Goal: Find specific page/section: Find specific page/section

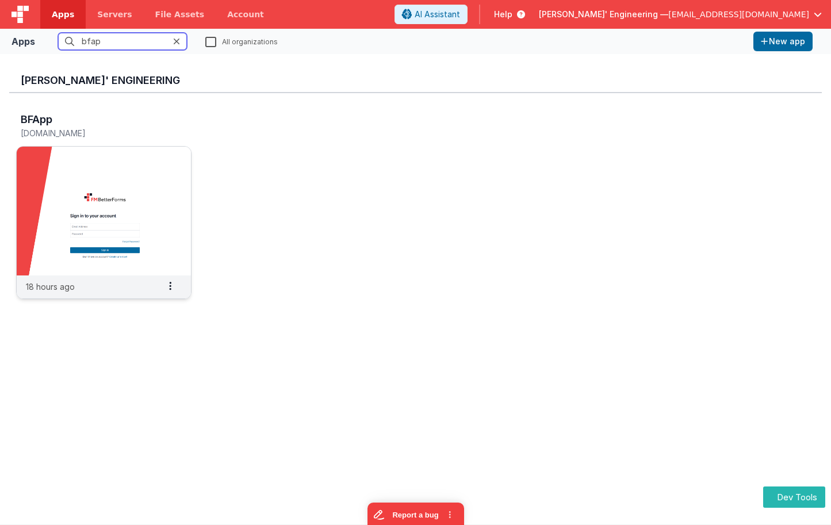
type input "bfap"
click at [97, 208] on img at bounding box center [104, 211] width 174 height 129
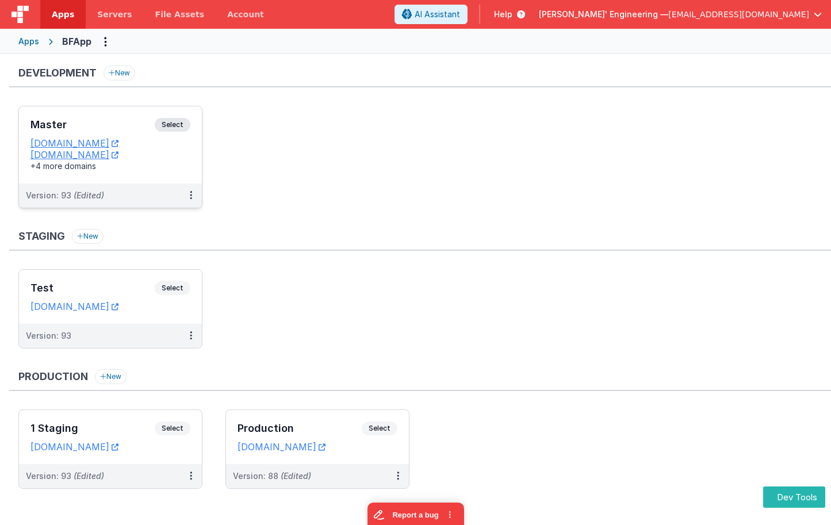
click at [146, 129] on h3 "Master" at bounding box center [92, 124] width 124 height 11
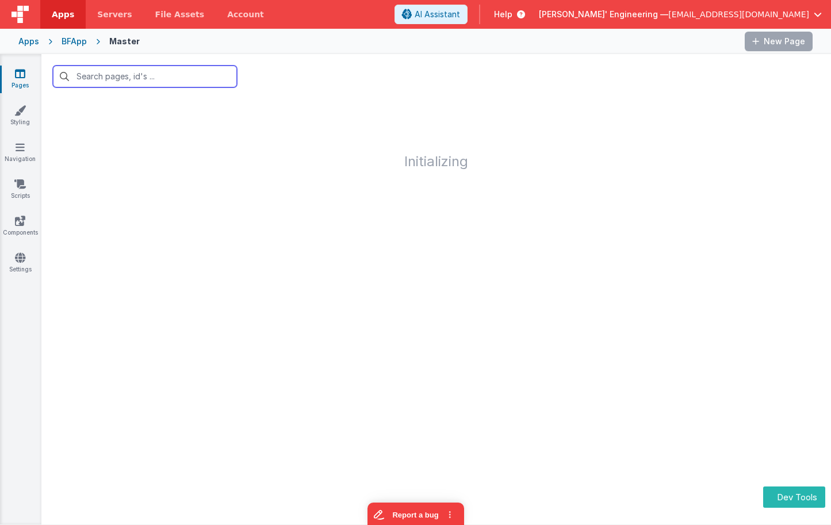
click at [133, 67] on input "text" at bounding box center [145, 77] width 184 height 22
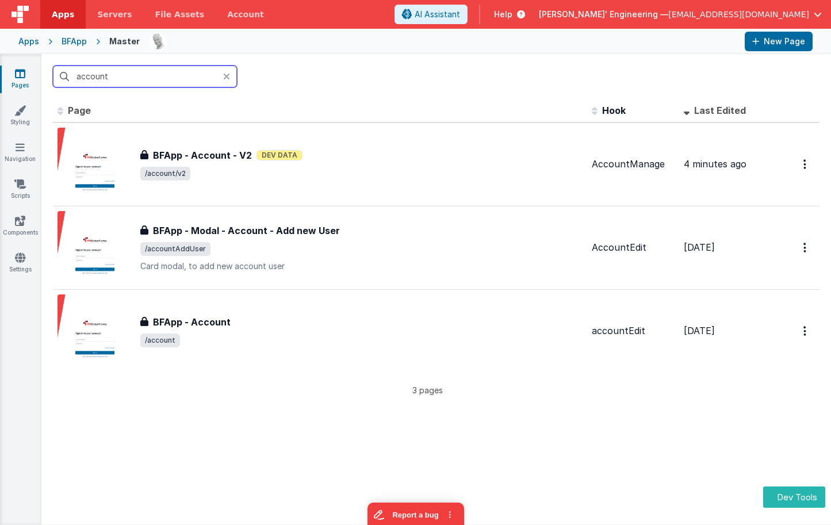
type input "account"
